Goal: Task Accomplishment & Management: Complete application form

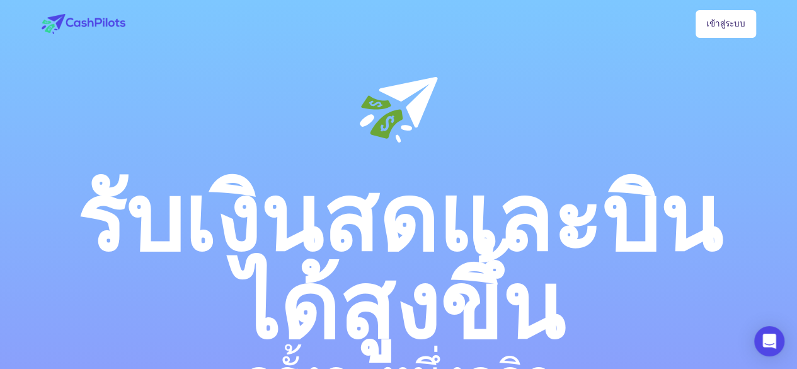
click at [360, 236] on font "รับเงินสดและบินได้สูงขึ้น" at bounding box center [398, 264] width 645 height 175
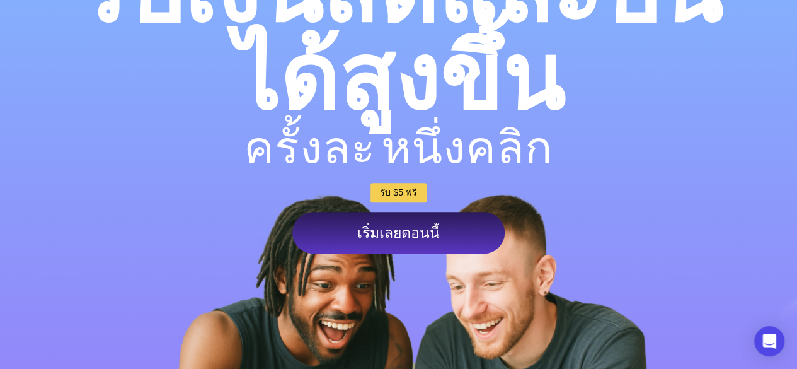
scroll to position [229, 0]
click at [391, 228] on font "เริ่มเลยตอนนี้" at bounding box center [398, 232] width 83 height 16
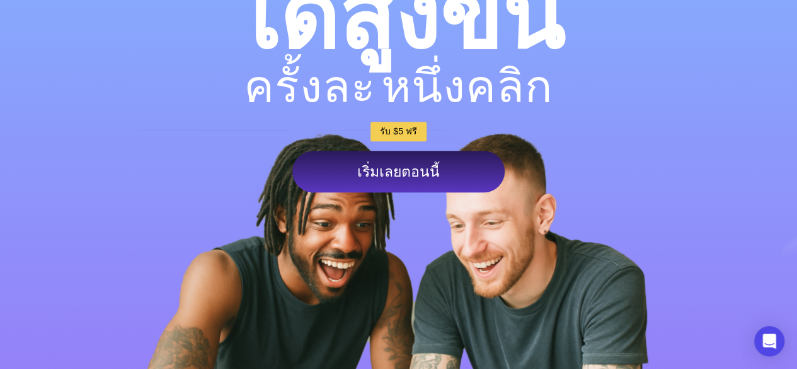
scroll to position [326, 0]
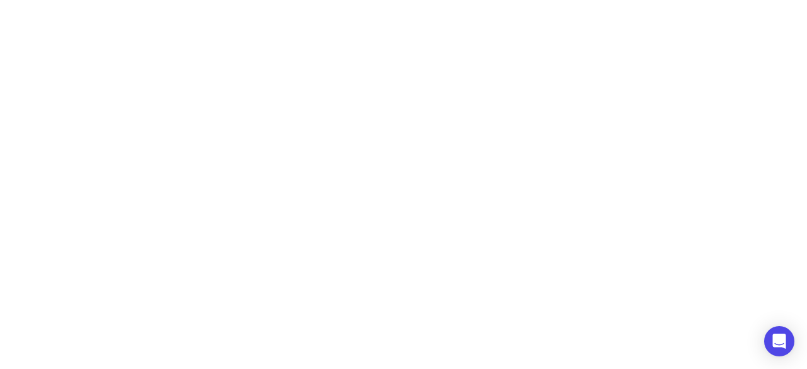
click at [631, 89] on div at bounding box center [403, 184] width 807 height 369
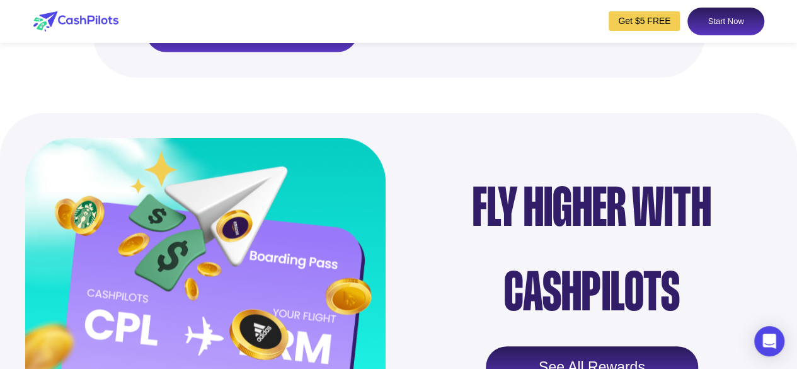
scroll to position [1385, 0]
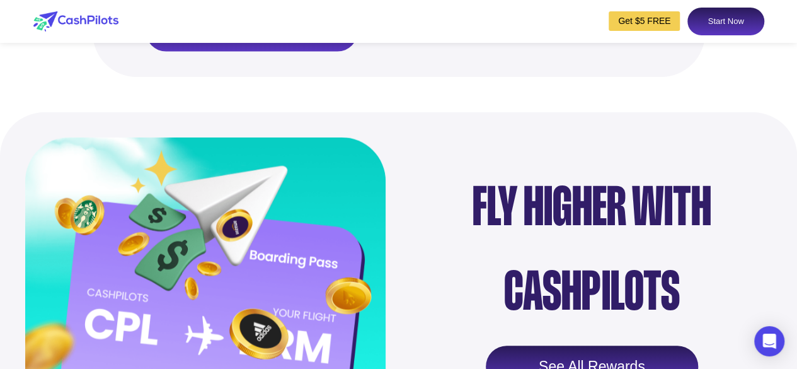
click at [625, 21] on link "Get $5 FREE" at bounding box center [644, 21] width 71 height 20
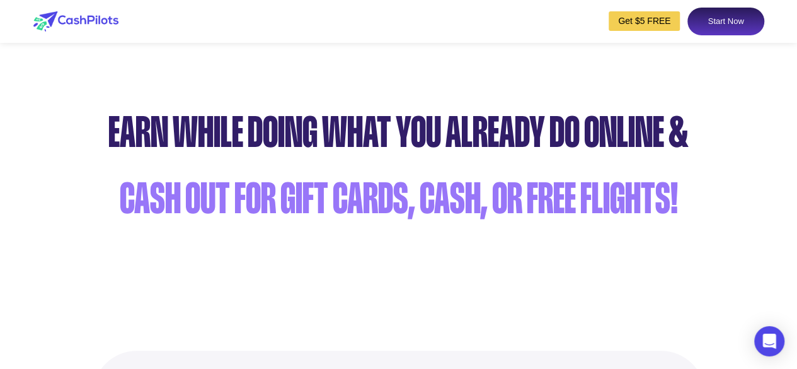
scroll to position [755, 0]
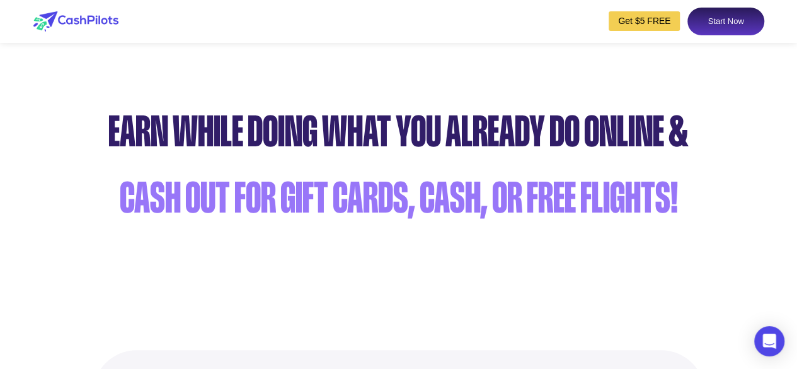
click at [740, 23] on link "Start Now" at bounding box center [726, 22] width 76 height 28
